Goal: Task Accomplishment & Management: Manage account settings

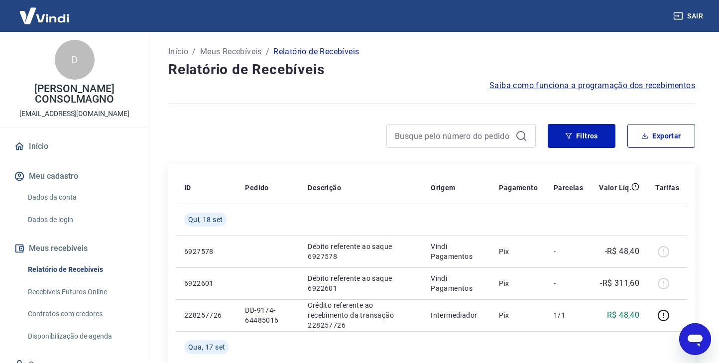
click at [39, 20] on img at bounding box center [44, 15] width 65 height 30
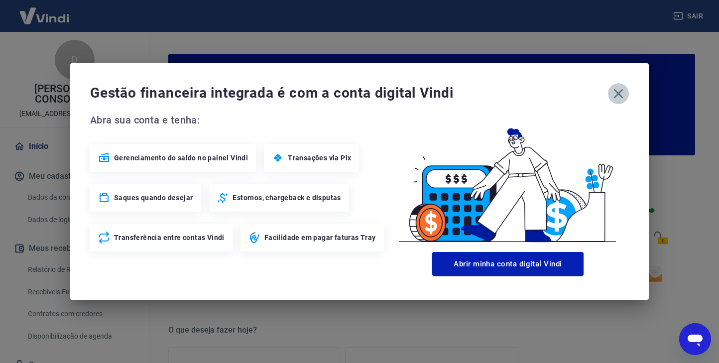
click at [616, 96] on icon "button" at bounding box center [618, 93] width 9 height 9
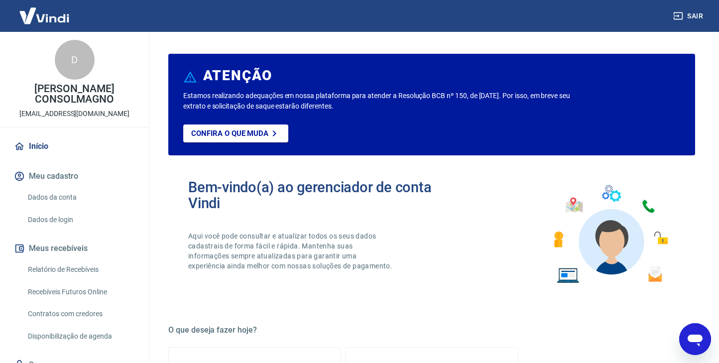
click at [40, 146] on link "Início" at bounding box center [74, 147] width 125 height 22
click at [56, 179] on button "Meu cadastro" at bounding box center [74, 176] width 125 height 22
